Goal: Complete application form

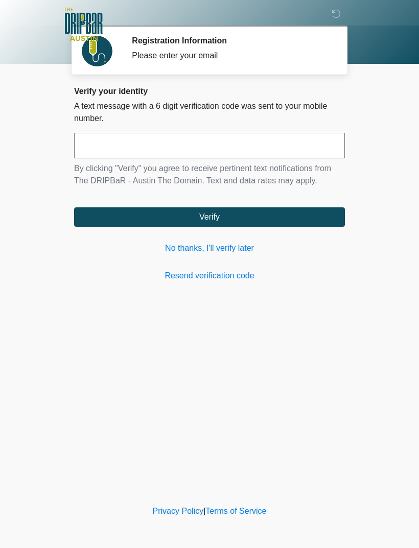
click at [224, 249] on link "No thanks, I'll verify later" at bounding box center [209, 248] width 271 height 12
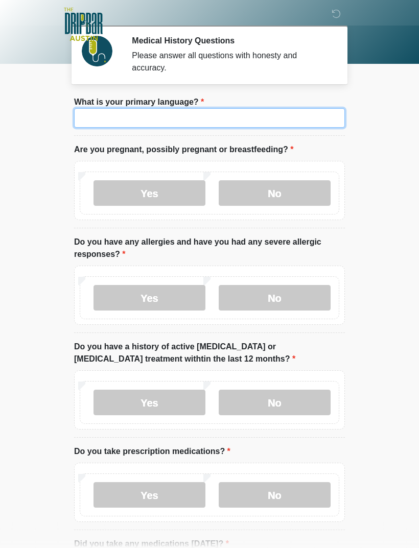
click at [205, 115] on input "What is your primary language?" at bounding box center [209, 117] width 271 height 19
type input "*******"
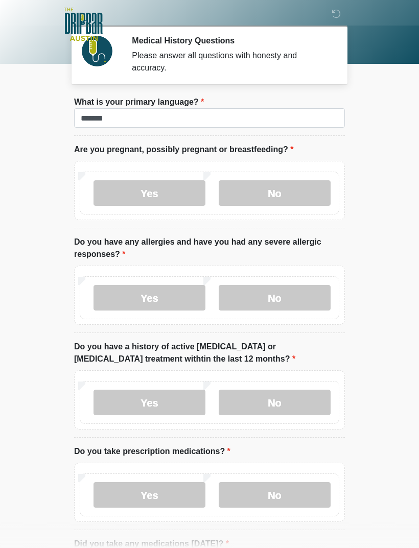
click at [264, 190] on label "No" at bounding box center [275, 193] width 112 height 26
click at [161, 298] on label "Yes" at bounding box center [149, 298] width 112 height 26
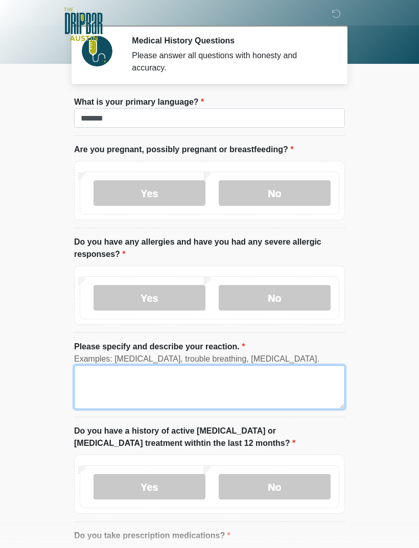
click at [197, 372] on textarea "Please specify and describe your reaction." at bounding box center [209, 387] width 271 height 44
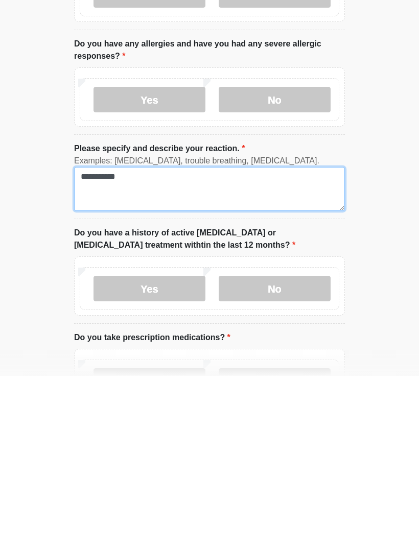
type textarea "**********"
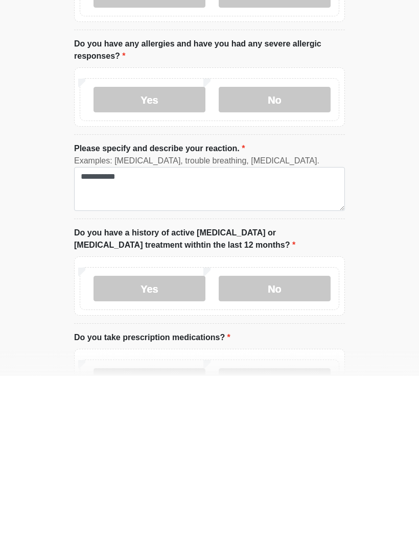
click at [293, 448] on label "No" at bounding box center [275, 461] width 112 height 26
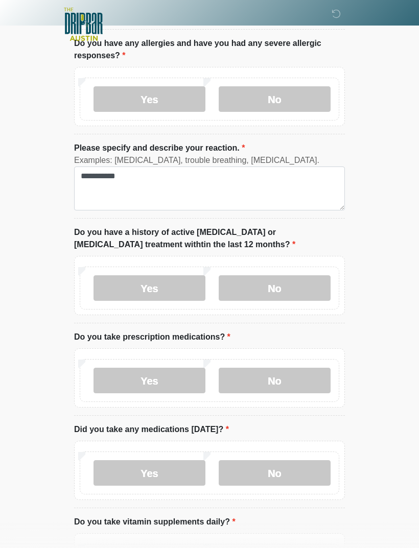
click at [159, 373] on label "Yes" at bounding box center [149, 381] width 112 height 26
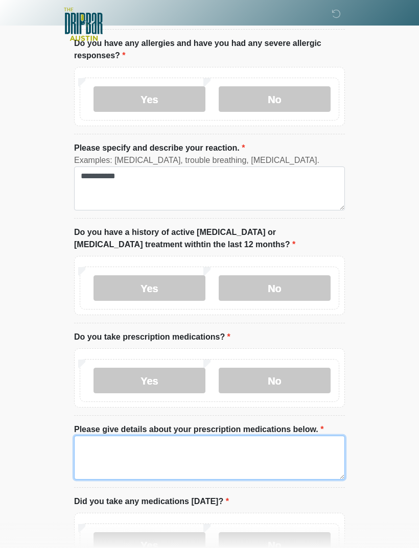
click at [186, 444] on textarea "Please give details about your prescription medications below." at bounding box center [209, 458] width 271 height 44
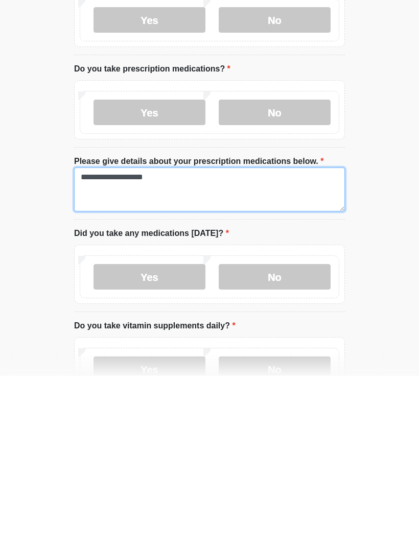
type textarea "**********"
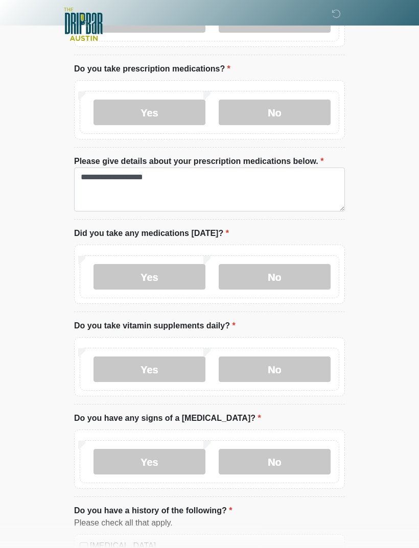
click at [168, 283] on label "Yes" at bounding box center [149, 277] width 112 height 26
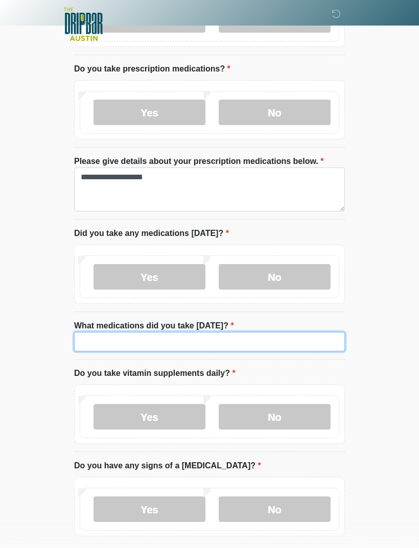
click at [149, 339] on input "What medications did you take [DATE]?" at bounding box center [209, 341] width 271 height 19
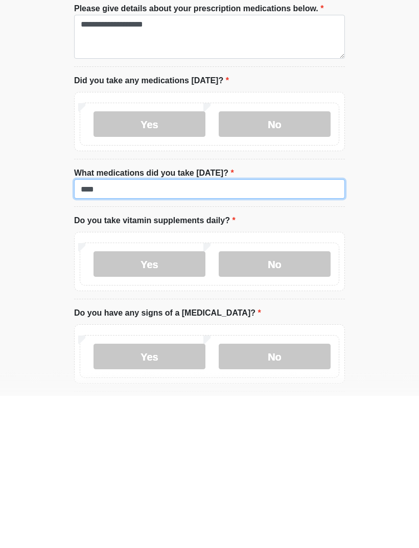
type input "****"
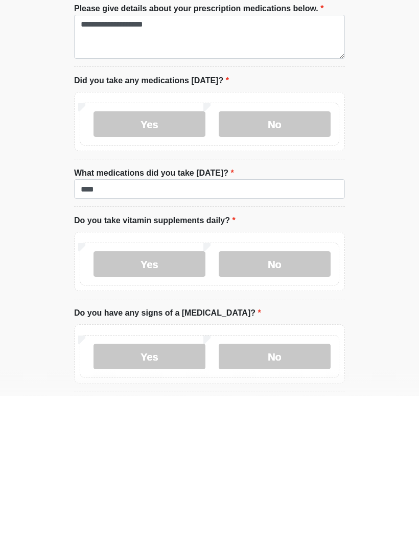
click at [283, 404] on label "No" at bounding box center [275, 417] width 112 height 26
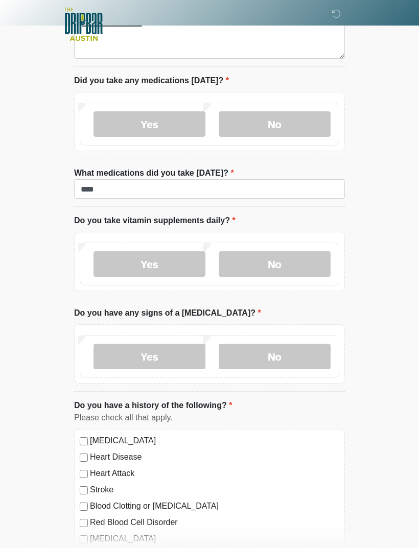
click at [287, 359] on label "No" at bounding box center [275, 357] width 112 height 26
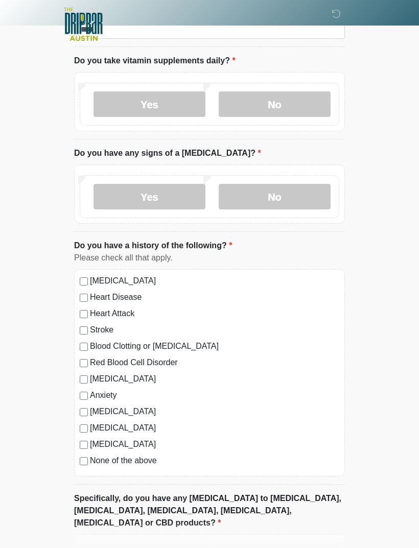
scroll to position [780, 0]
click at [86, 462] on div "None of the above" at bounding box center [210, 461] width 260 height 12
click at [75, 459] on div "[MEDICAL_DATA] Heart Disease Heart Attack Stroke Blood Clotting or [MEDICAL_DAT…" at bounding box center [209, 372] width 271 height 207
click at [83, 467] on div "[MEDICAL_DATA] Heart Disease Heart Attack Stroke Blood Clotting or [MEDICAL_DAT…" at bounding box center [209, 372] width 271 height 207
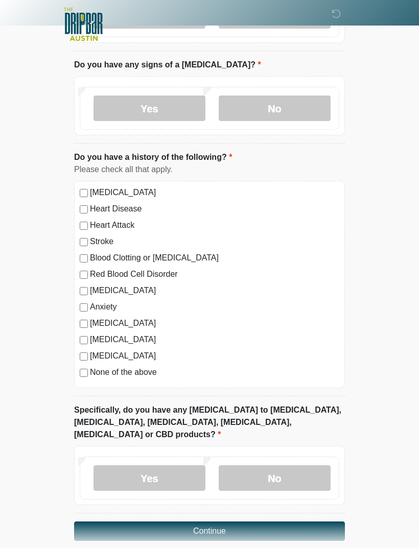
click at [258, 522] on button "Continue" at bounding box center [209, 531] width 271 height 19
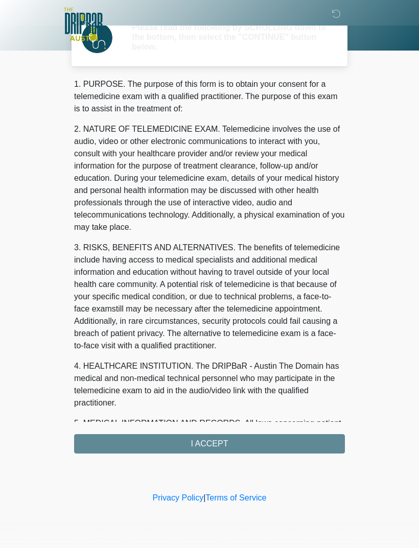
scroll to position [0, 0]
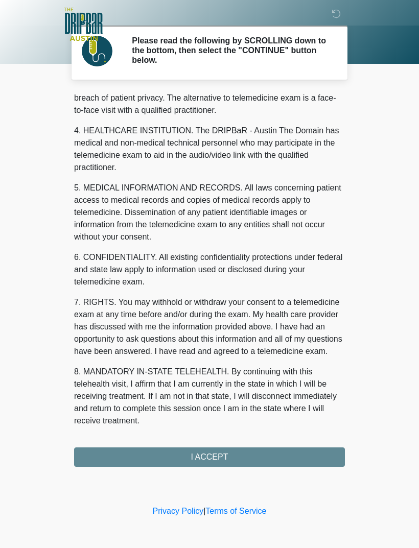
click at [268, 454] on button "I ACCEPT" at bounding box center [209, 457] width 271 height 19
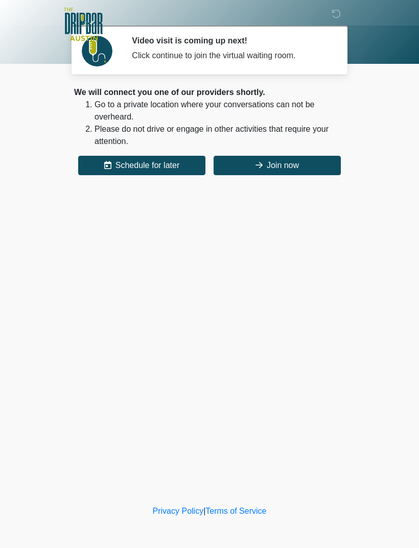
click at [298, 160] on button "Join now" at bounding box center [277, 165] width 127 height 19
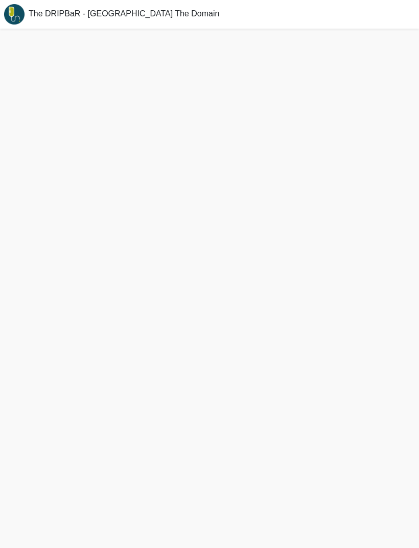
click at [220, 9] on div "The DRIPBaR - Austin The Domain" at bounding box center [209, 14] width 419 height 29
